Goal: Book appointment/travel/reservation

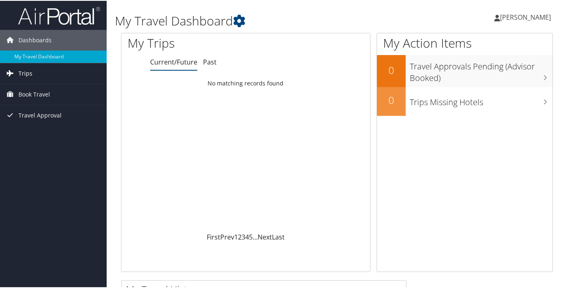
click at [23, 73] on span "Trips" at bounding box center [25, 72] width 14 height 21
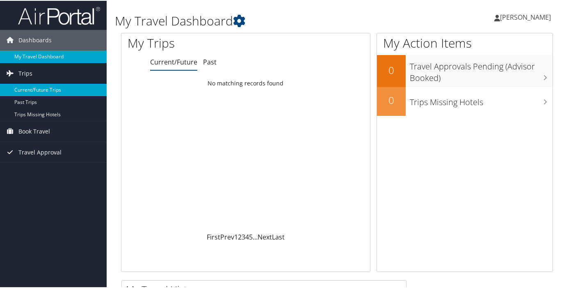
click at [37, 89] on link "Current/Future Trips" at bounding box center [53, 89] width 107 height 12
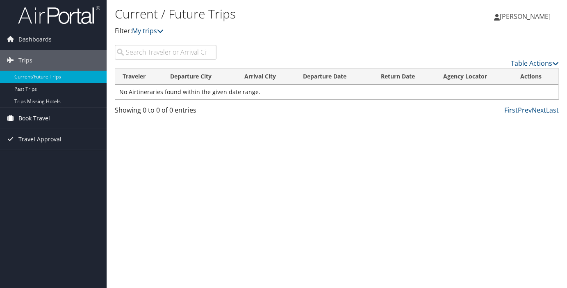
click at [37, 120] on span "Book Travel" at bounding box center [34, 118] width 32 height 21
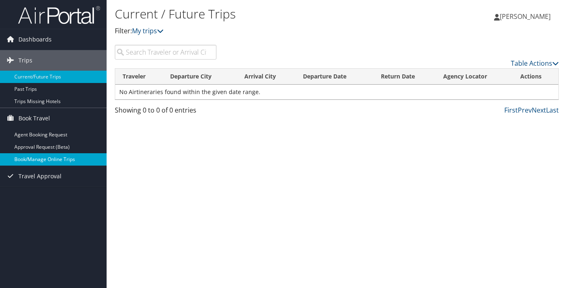
click at [41, 160] on link "Book/Manage Online Trips" at bounding box center [53, 159] width 107 height 12
